Goal: Information Seeking & Learning: Learn about a topic

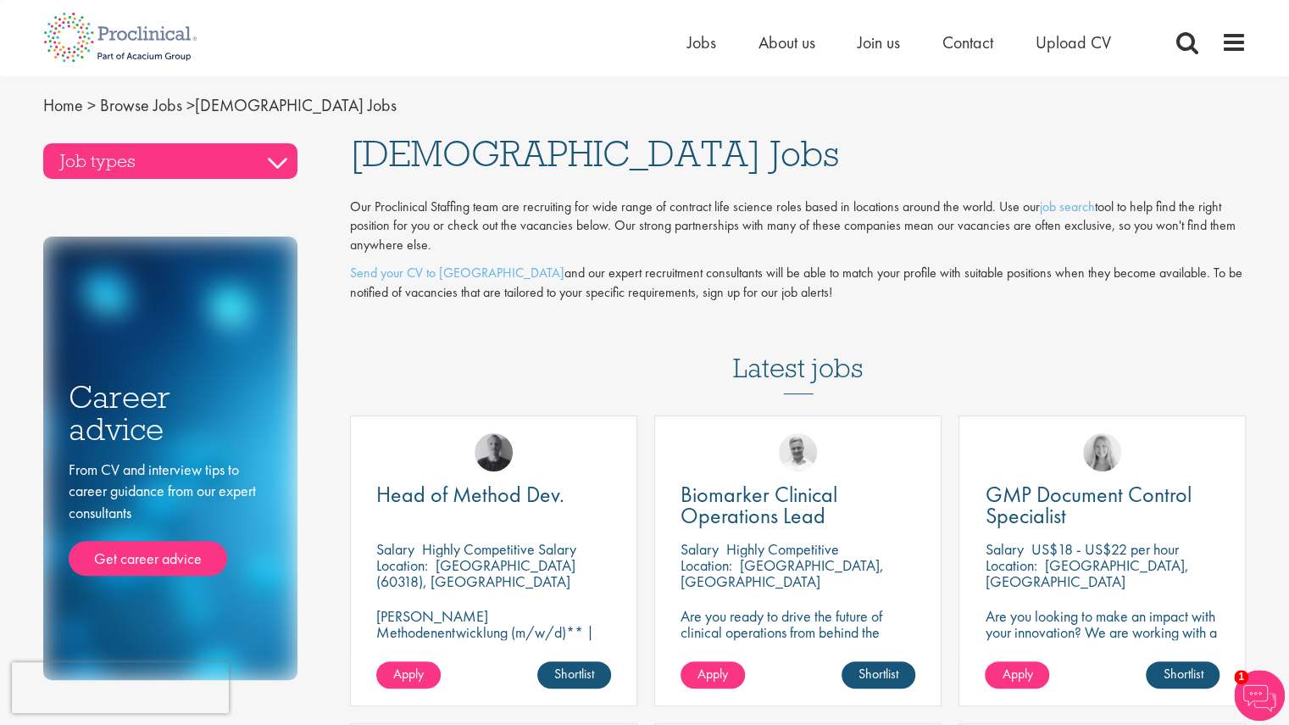
click at [286, 159] on h3 "Job types" at bounding box center [170, 161] width 254 height 36
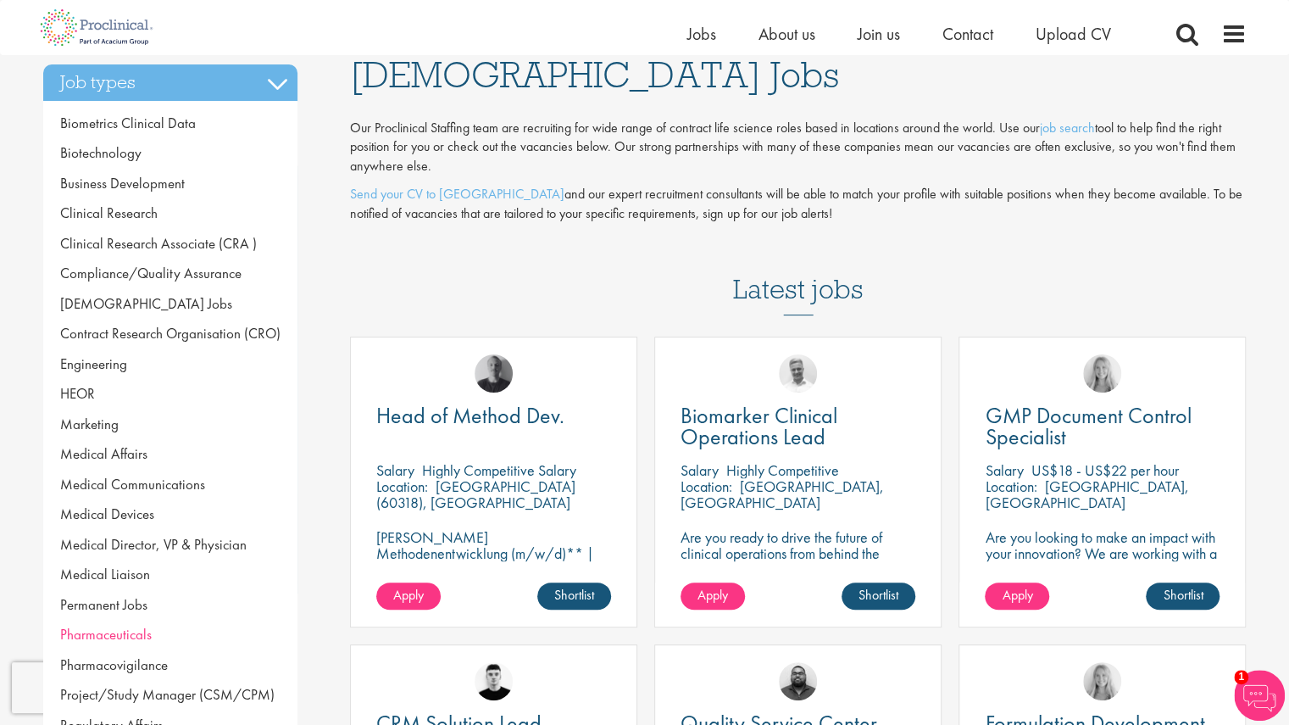
scroll to position [55, 0]
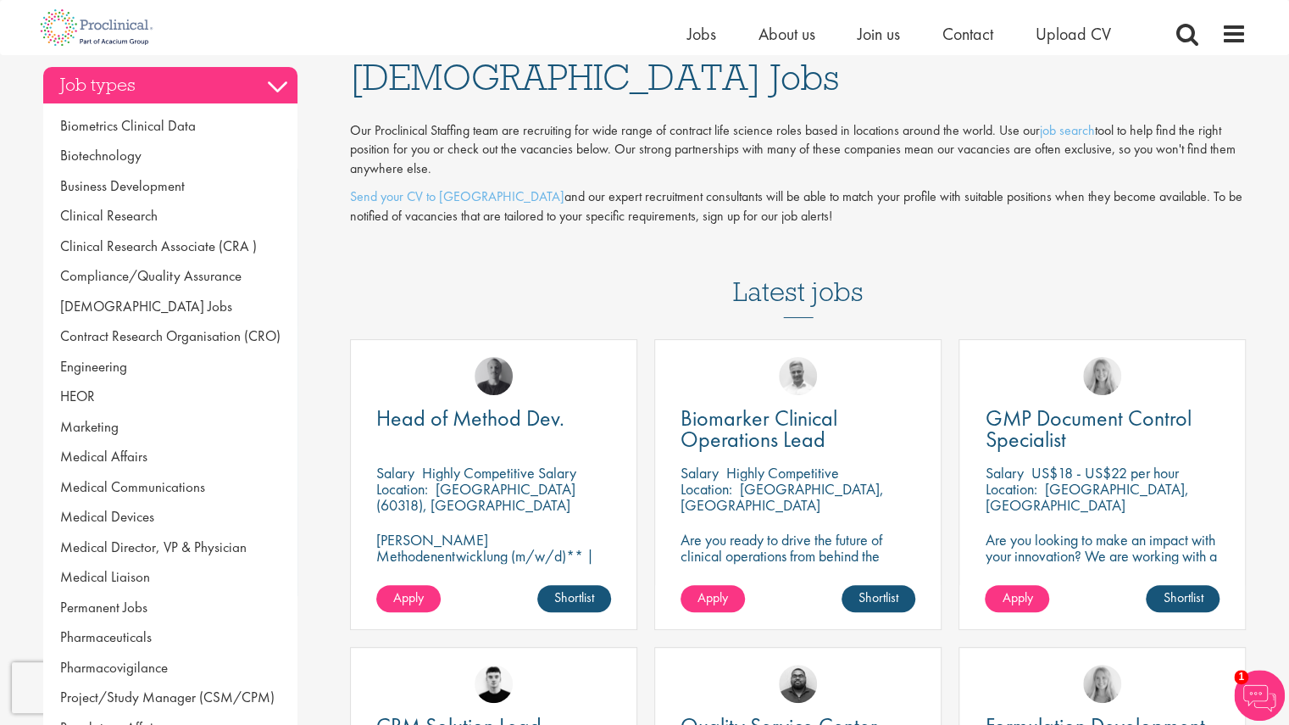
click at [282, 77] on h3 "Job types" at bounding box center [170, 85] width 254 height 36
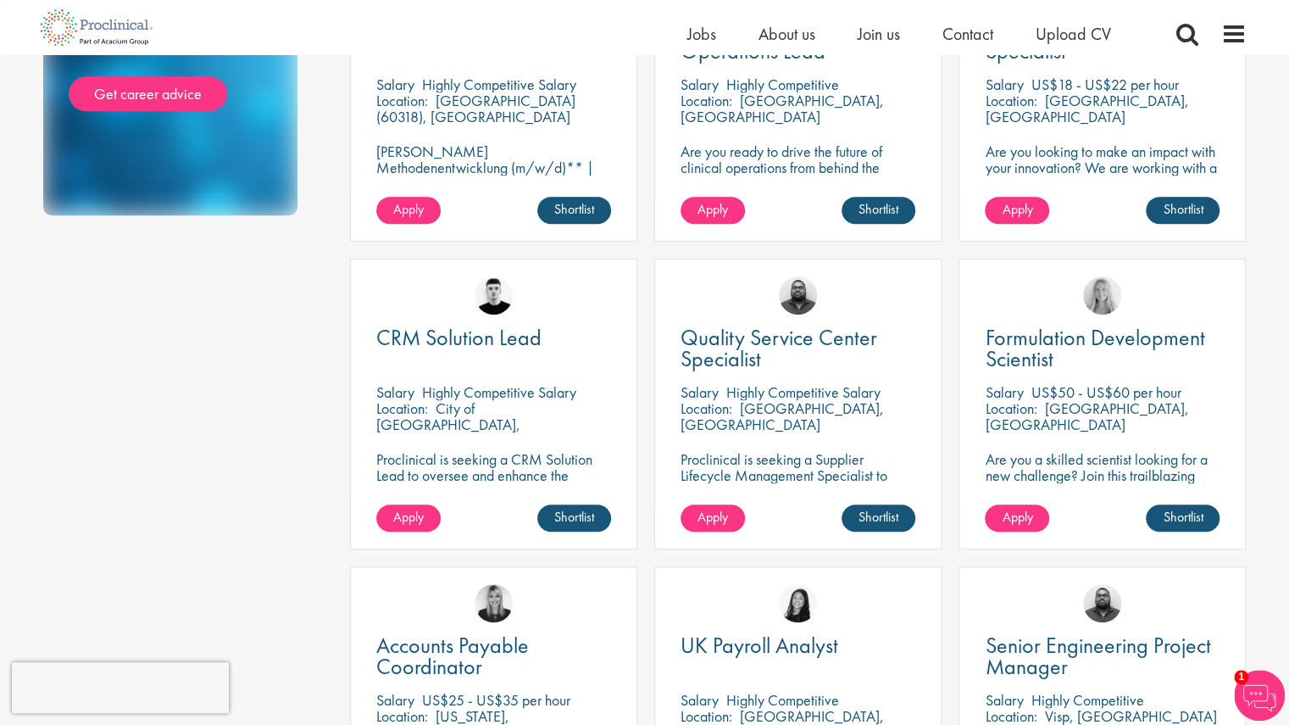
scroll to position [0, 0]
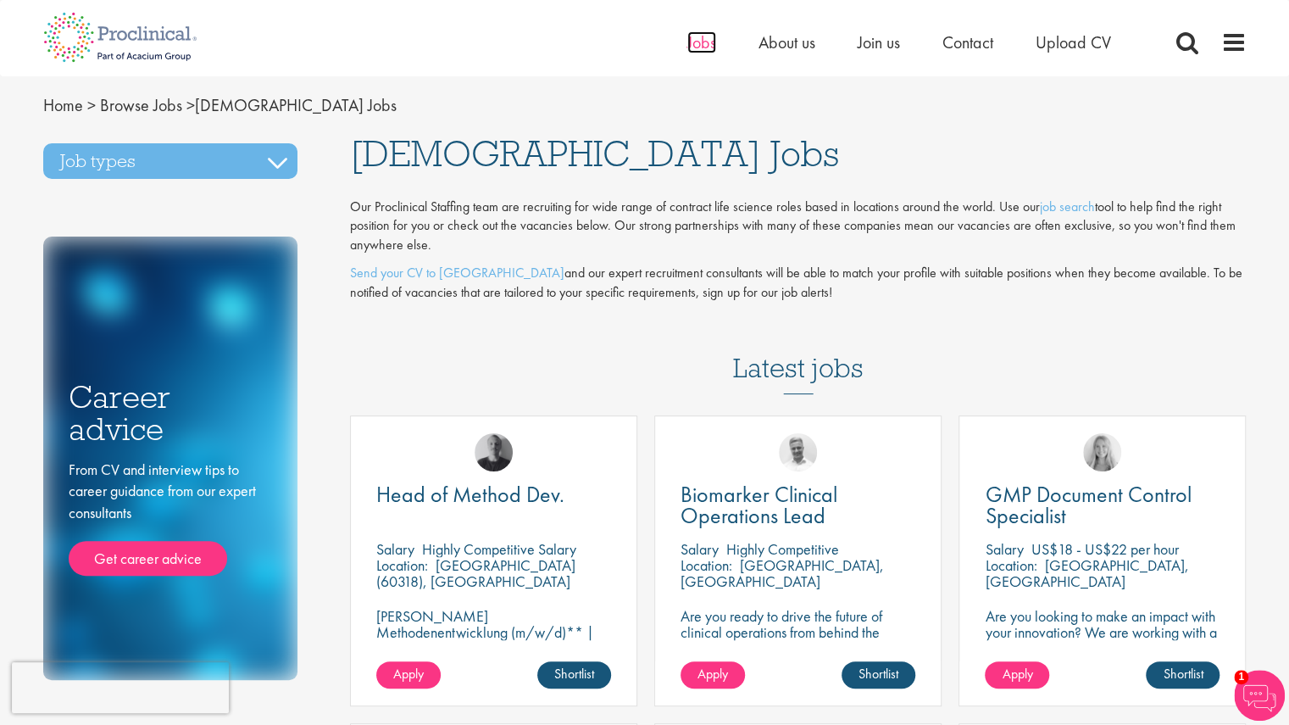
click at [690, 48] on span "Jobs" at bounding box center [701, 42] width 29 height 22
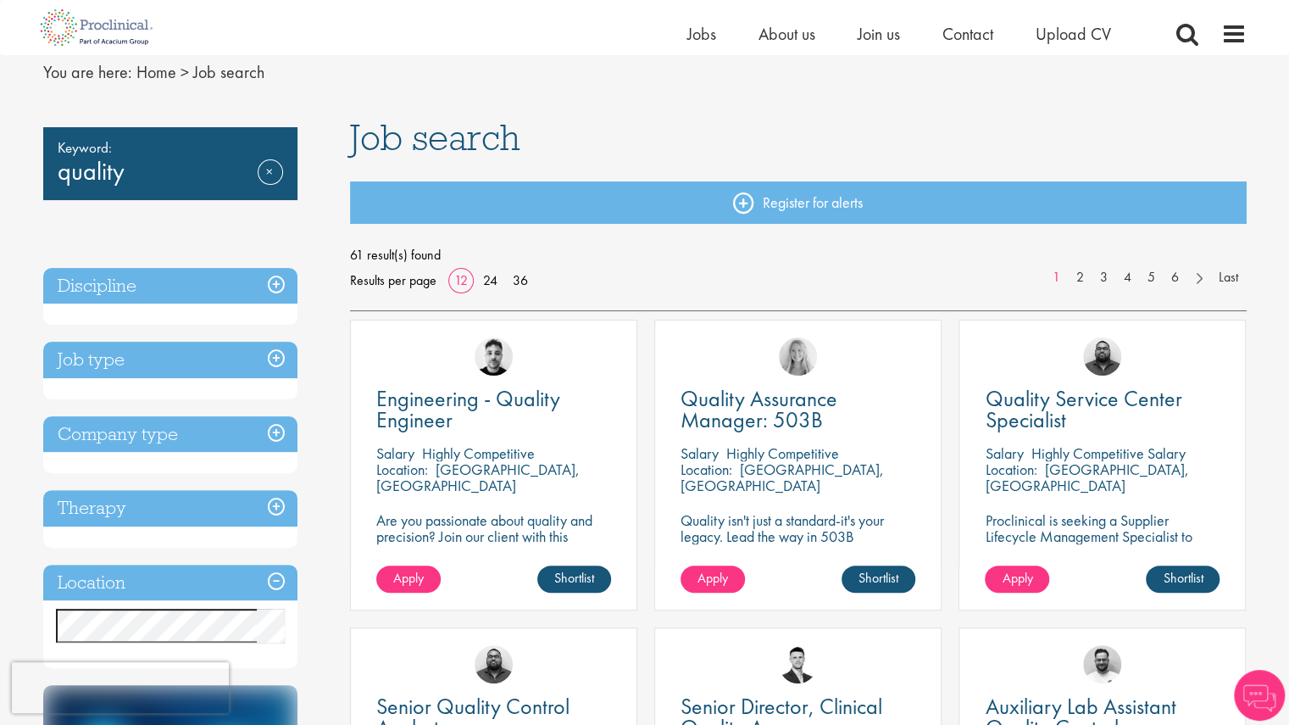
scroll to position [332, 0]
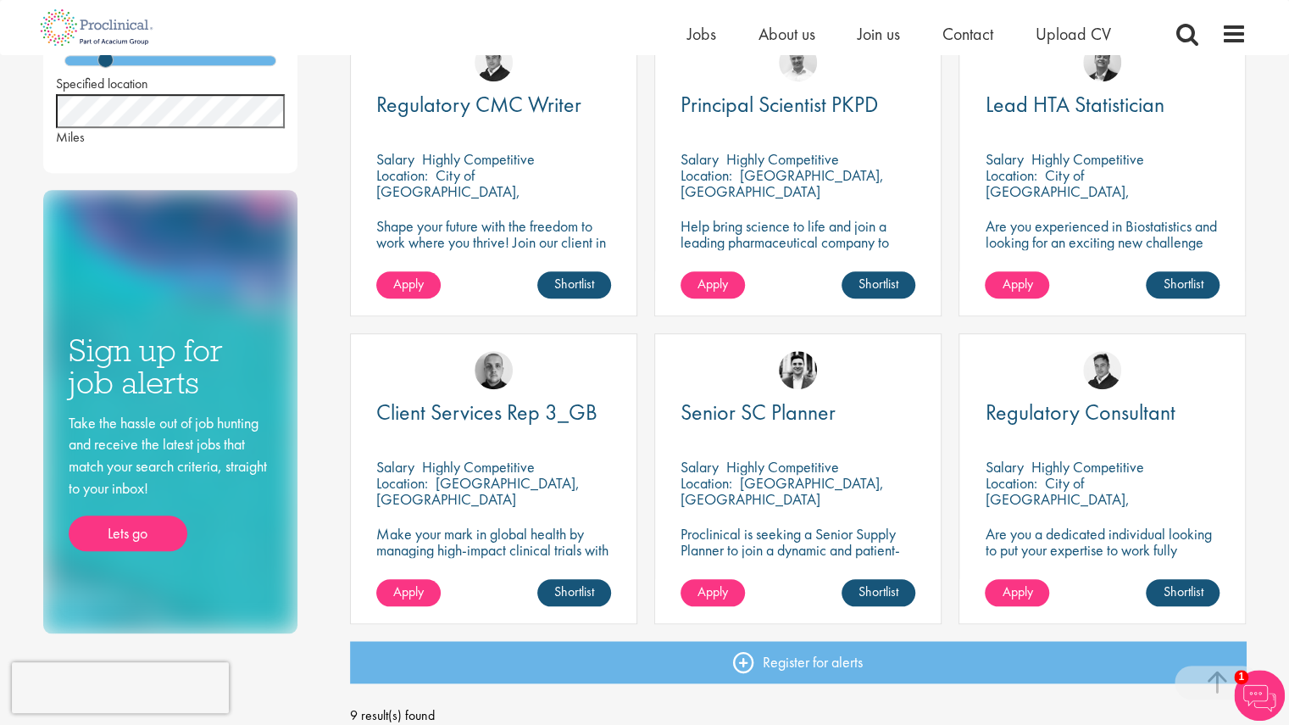
scroll to position [657, 0]
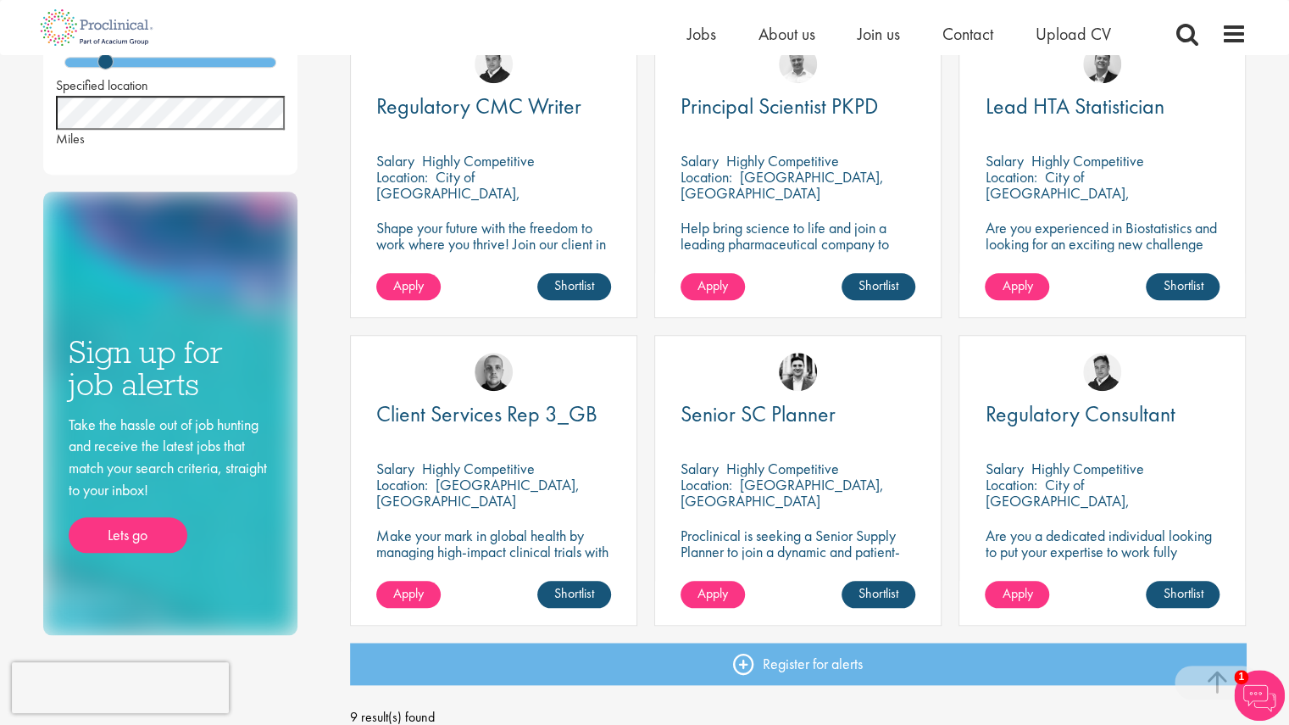
click at [1110, 542] on p "Are you a dedicated individual looking to put your expertise to work fully flex…" at bounding box center [1102, 567] width 235 height 81
click at [1070, 417] on span "Regulatory Consultant" at bounding box center [1080, 413] width 190 height 29
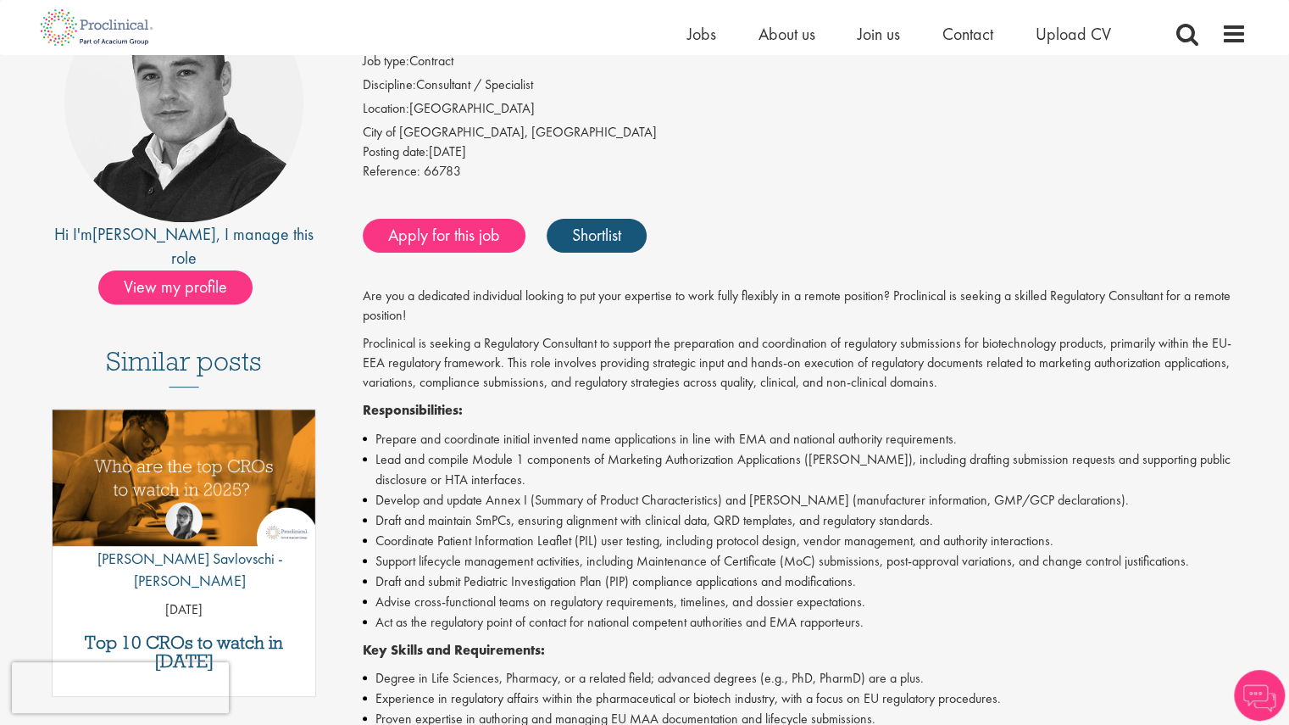
scroll to position [359, 0]
